Goal: Task Accomplishment & Management: Manage account settings

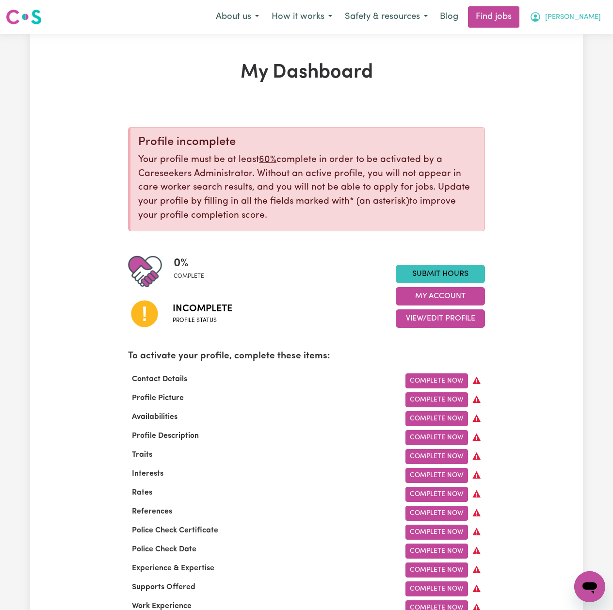
click at [576, 16] on span "[PERSON_NAME]" at bounding box center [573, 17] width 56 height 11
click at [565, 78] on link "Logout" at bounding box center [568, 74] width 77 height 18
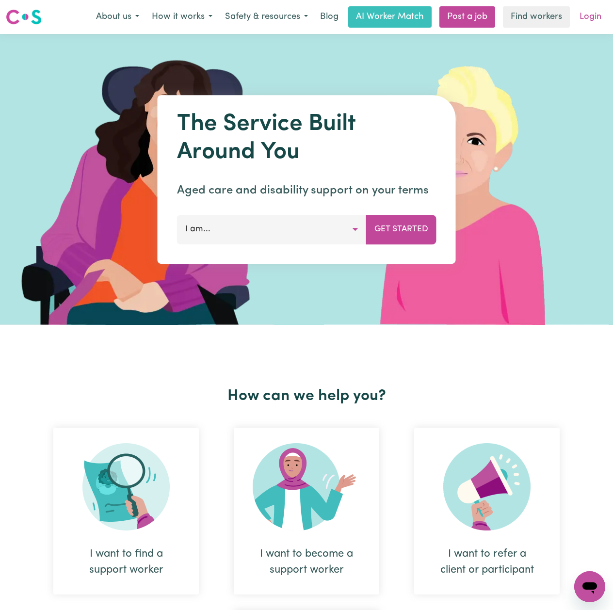
click at [580, 20] on link "Login" at bounding box center [589, 16] width 33 height 21
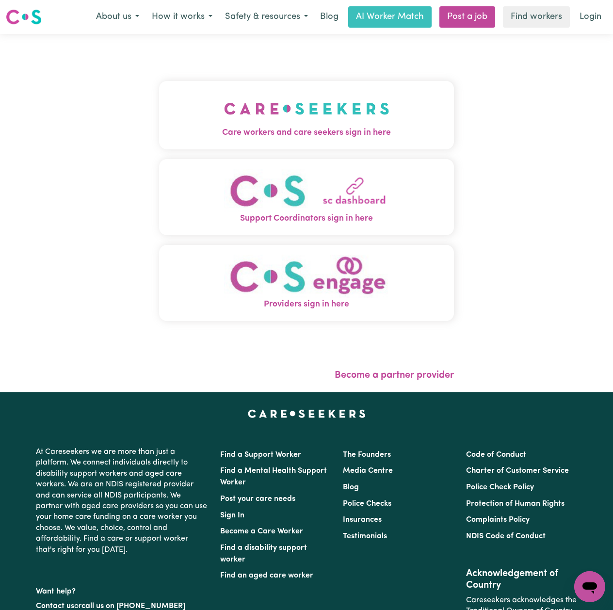
click at [260, 79] on div "Care workers and care seekers sign in here Support Coordinators sign in here Pr…" at bounding box center [306, 205] width 295 height 305
click at [195, 105] on button "Care workers and care seekers sign in here" at bounding box center [306, 115] width 295 height 68
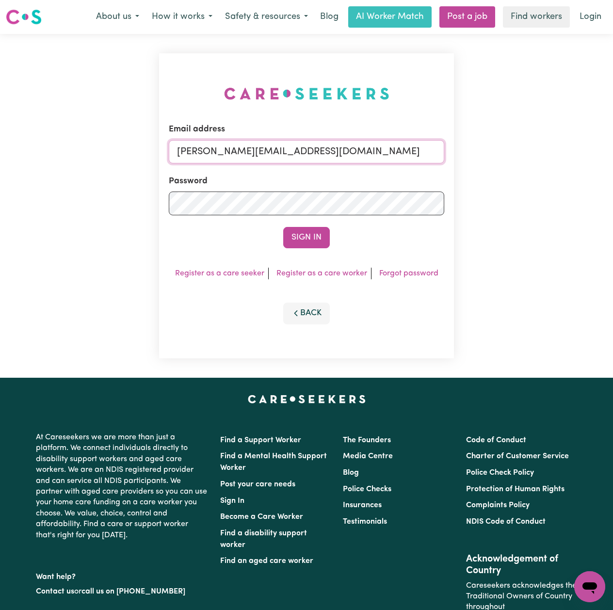
drag, startPoint x: 250, startPoint y: 154, endPoint x: 247, endPoint y: 165, distance: 11.5
click at [250, 154] on input "[PERSON_NAME][EMAIL_ADDRESS][DOMAIN_NAME]" at bounding box center [306, 151] width 275 height 23
drag, startPoint x: 227, startPoint y: 149, endPoint x: 452, endPoint y: 175, distance: 226.4
click at [452, 175] on div "Email address Superuser~[EMAIL_ADDRESS][DOMAIN_NAME] Password Sign In Register …" at bounding box center [306, 205] width 295 height 305
type input "Superuser~[EMAIL_ADDRESS][DOMAIN_NAME]"
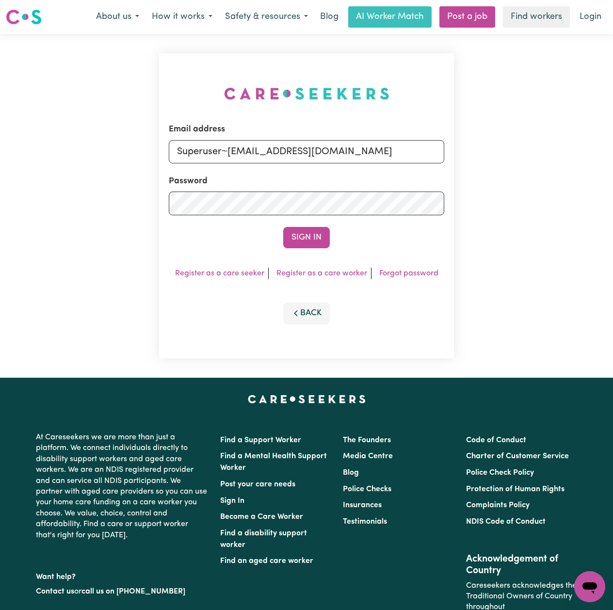
click at [312, 231] on button "Sign In" at bounding box center [306, 237] width 47 height 21
